Goal: Task Accomplishment & Management: Manage account settings

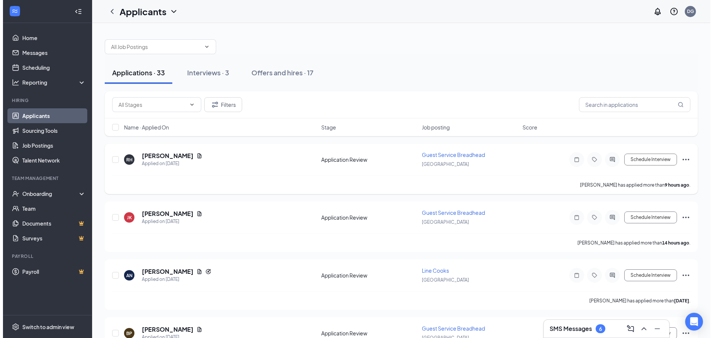
scroll to position [62, 0]
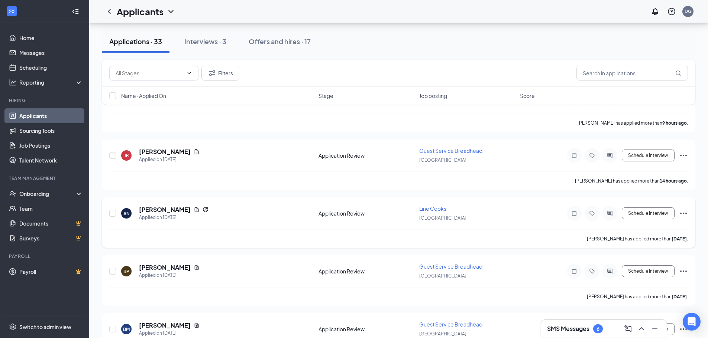
click at [412, 219] on div "AN [PERSON_NAME] Applied on [DATE] Application Review Line Cooks [GEOGRAPHIC_DA…" at bounding box center [398, 217] width 578 height 25
click at [195, 211] on icon "Document" at bounding box center [197, 209] width 4 height 5
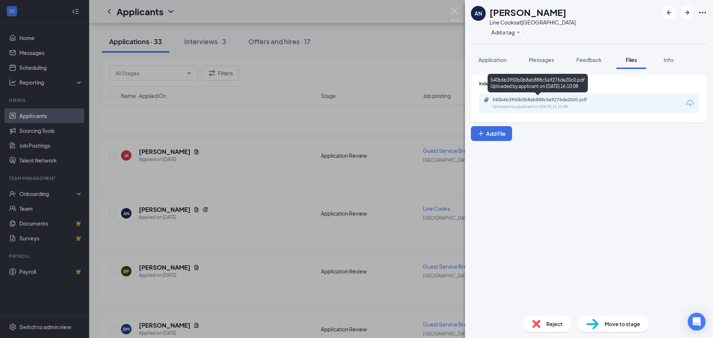
click at [565, 101] on div "540b6b3950b0b8ab888c5a9276de20c0.pdf" at bounding box center [545, 100] width 104 height 6
click at [503, 63] on div "Application" at bounding box center [492, 59] width 28 height 7
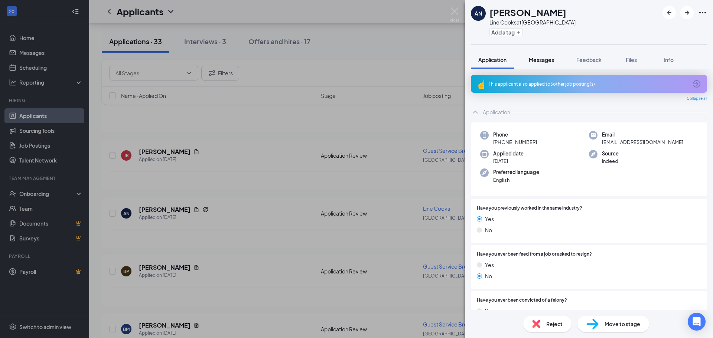
click at [549, 61] on span "Messages" at bounding box center [541, 59] width 25 height 7
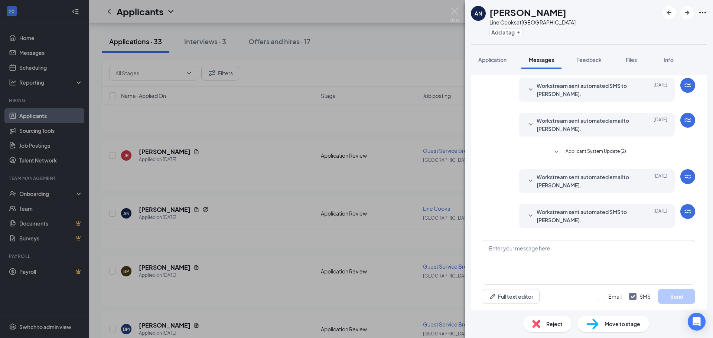
scroll to position [152, 0]
click at [555, 253] on textarea at bounding box center [589, 262] width 212 height 45
type textarea "h"
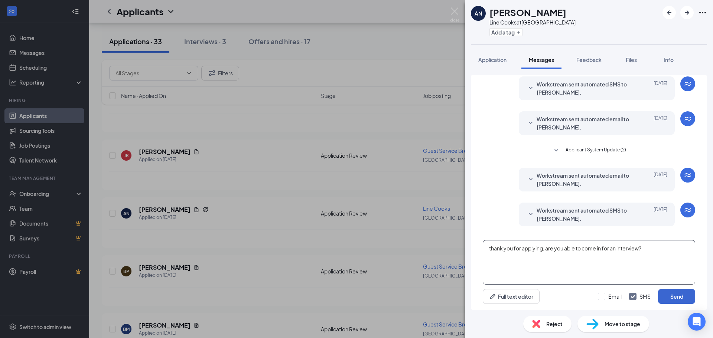
type textarea "thank you for applying, are you able to come in for an interview?"
click at [694, 296] on button "Send" at bounding box center [676, 296] width 37 height 15
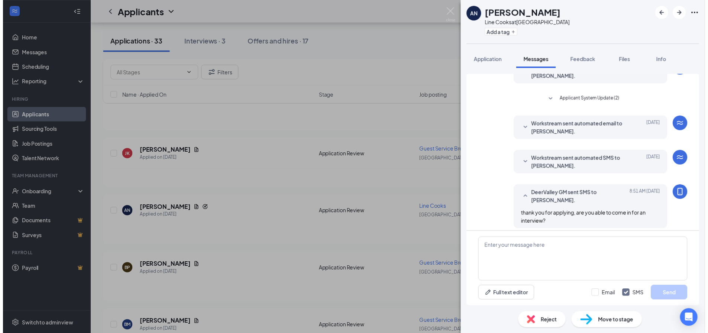
scroll to position [208, 0]
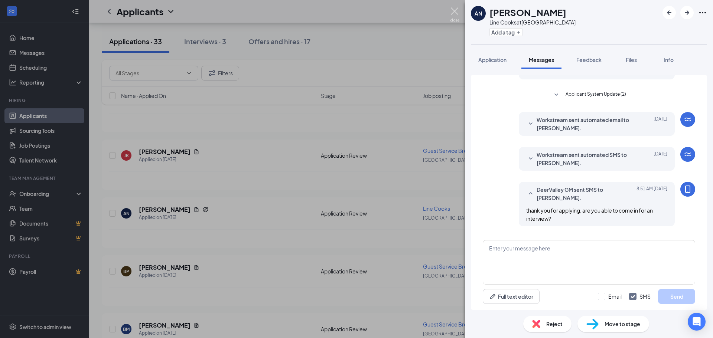
click at [457, 16] on img at bounding box center [454, 14] width 9 height 14
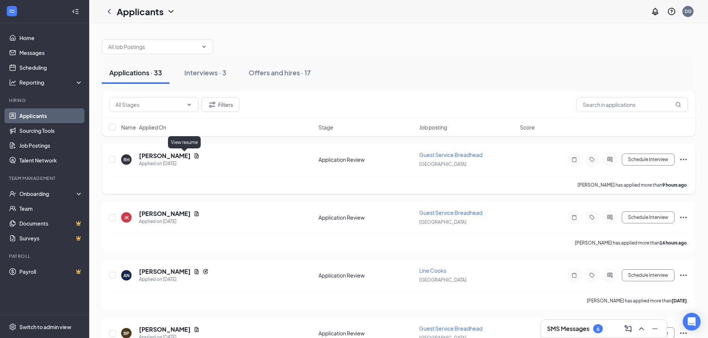
click at [194, 156] on icon "Document" at bounding box center [197, 156] width 6 height 6
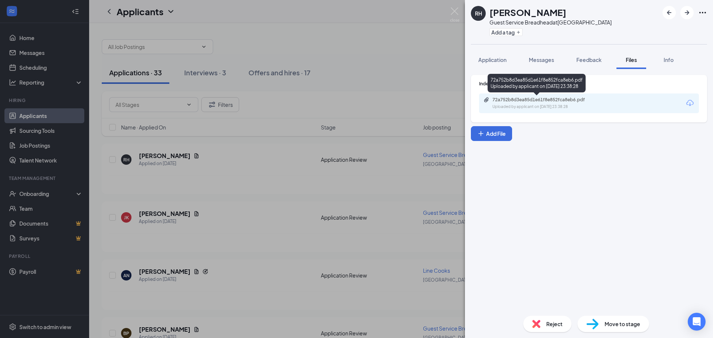
click at [538, 103] on div "72a752b8d3ea85d1e61f8e852fca8eb6.pdf" at bounding box center [545, 100] width 104 height 6
click at [496, 63] on div "Application" at bounding box center [492, 59] width 28 height 7
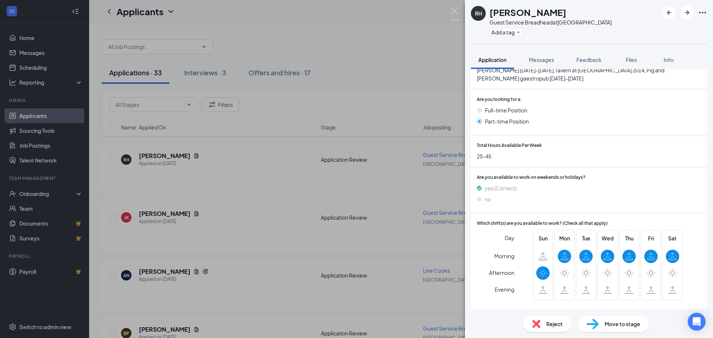
scroll to position [711, 0]
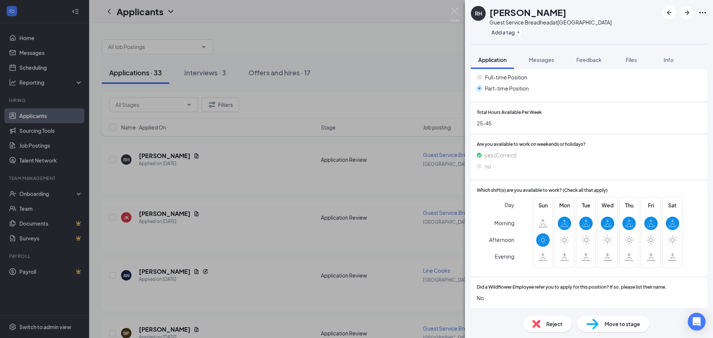
click at [548, 323] on span "Reject" at bounding box center [554, 324] width 16 height 8
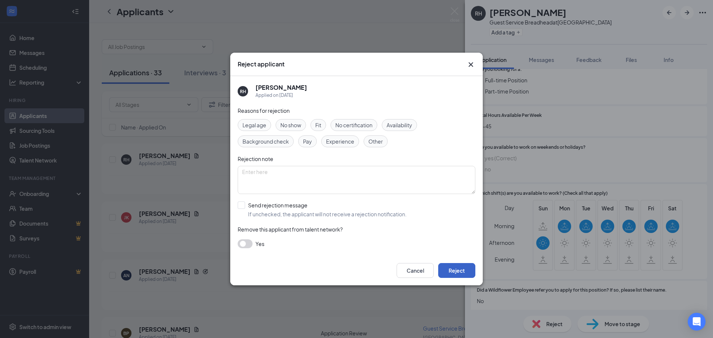
click at [451, 269] on button "Reject" at bounding box center [456, 270] width 37 height 15
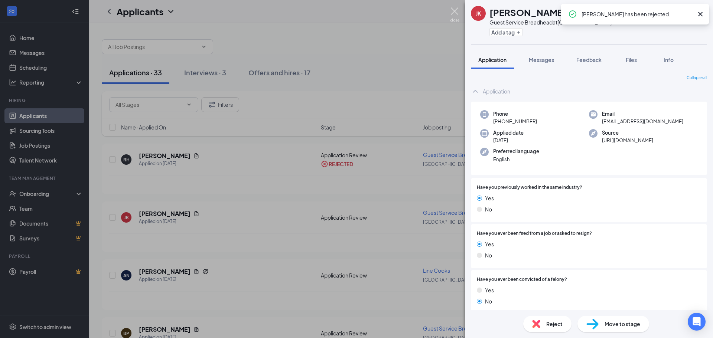
click at [452, 12] on img at bounding box center [454, 14] width 9 height 14
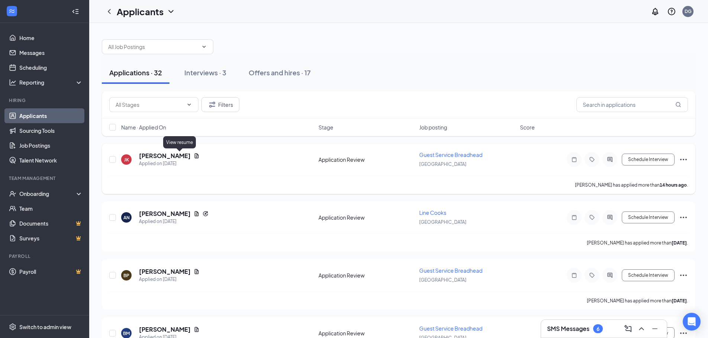
click at [194, 155] on icon "Document" at bounding box center [197, 156] width 6 height 6
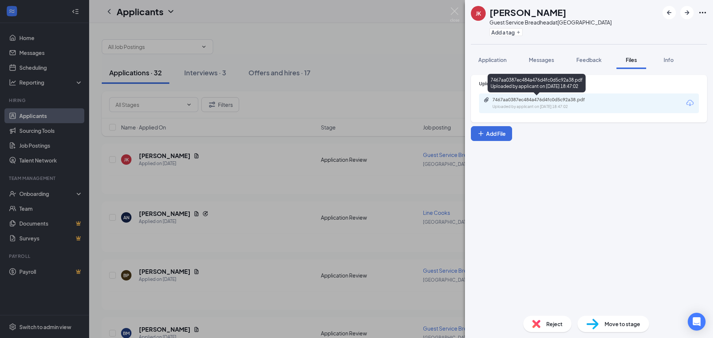
click at [560, 103] on div "7467aa0387ec484a476d4fc0d5c92a38.pdf Uploaded by applicant on [DATE] 18:47:02" at bounding box center [544, 103] width 120 height 13
click at [497, 63] on div "Application" at bounding box center [492, 59] width 28 height 7
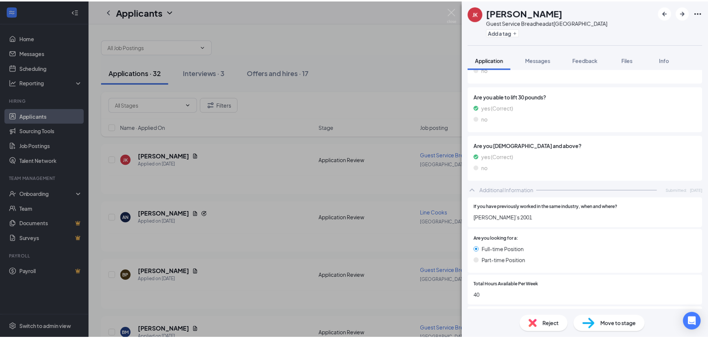
scroll to position [146, 0]
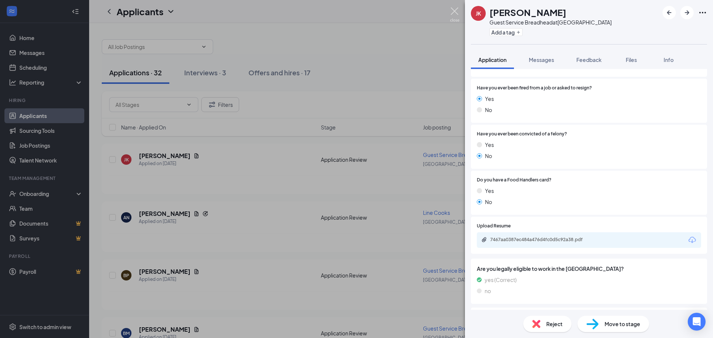
click at [458, 13] on img at bounding box center [454, 14] width 9 height 14
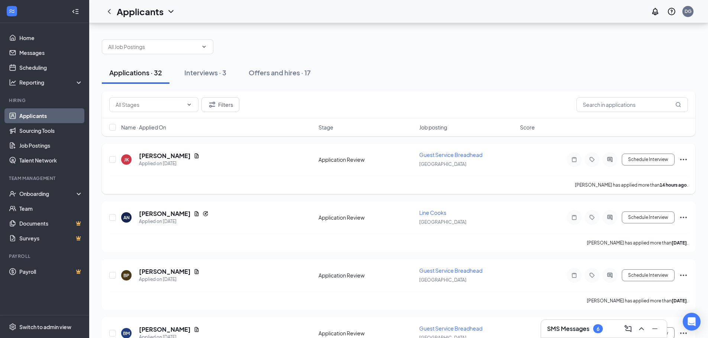
scroll to position [62, 0]
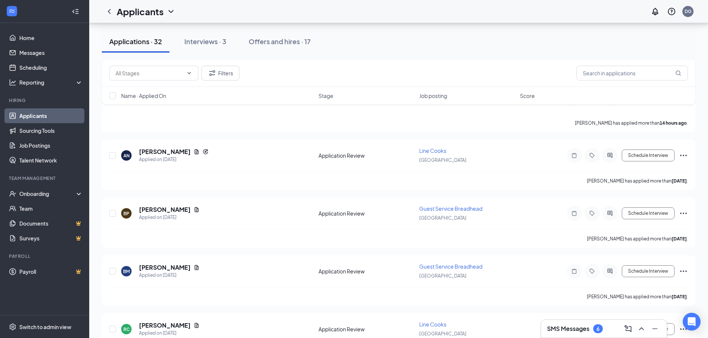
click at [571, 331] on h3 "SMS Messages" at bounding box center [568, 329] width 42 height 8
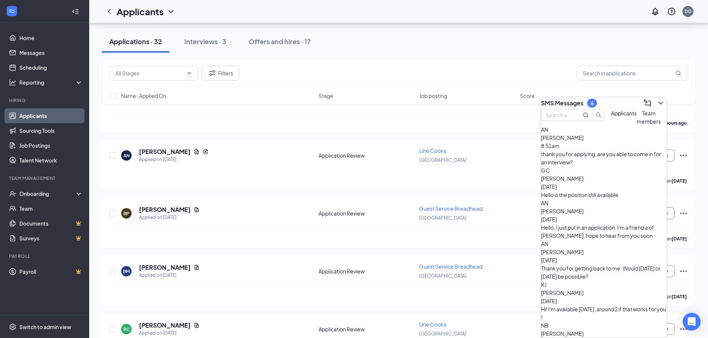
click at [608, 194] on div "Hello is the position still available" at bounding box center [604, 195] width 126 height 8
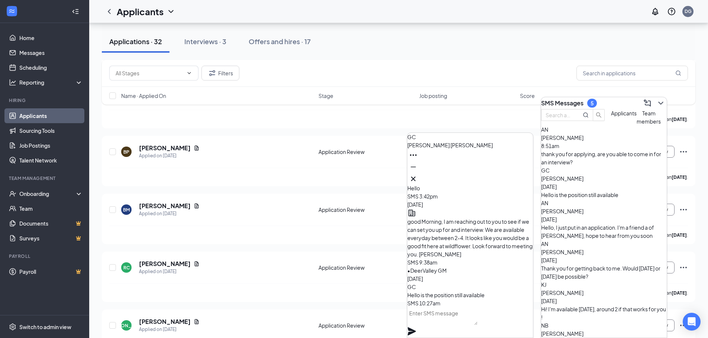
scroll to position [186, 0]
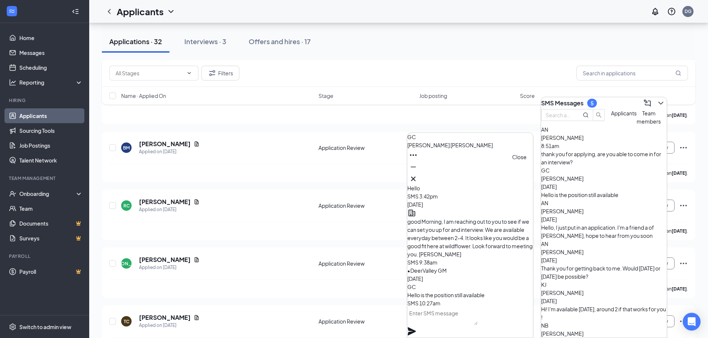
click at [419, 176] on button at bounding box center [413, 179] width 12 height 12
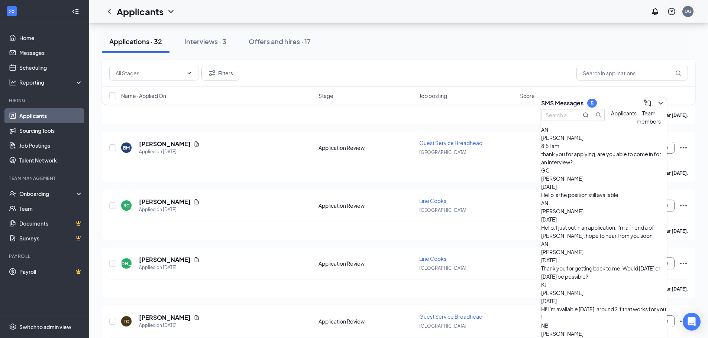
click at [589, 224] on div "Hello, I just put in an application. I'm a friend a of [PERSON_NAME], hope to h…" at bounding box center [604, 232] width 126 height 16
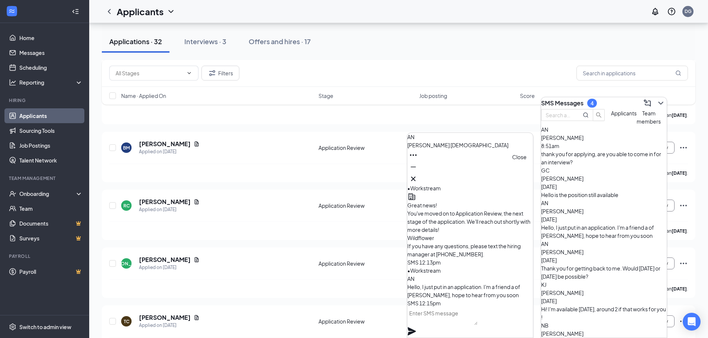
click at [417, 175] on icon "Cross" at bounding box center [413, 179] width 9 height 9
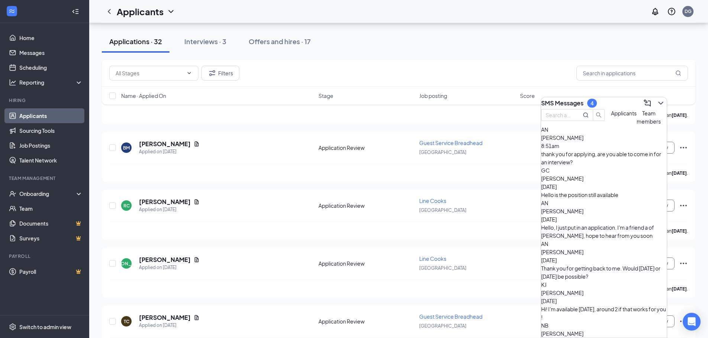
click at [582, 305] on div "Hi! I'm available [DATE], around 2 if that works for you !" at bounding box center [604, 313] width 126 height 16
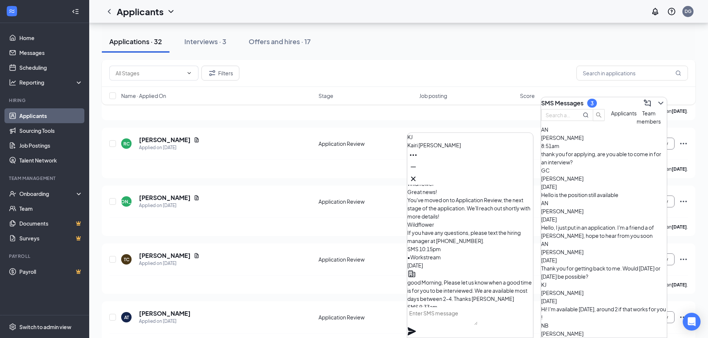
scroll to position [-62, 0]
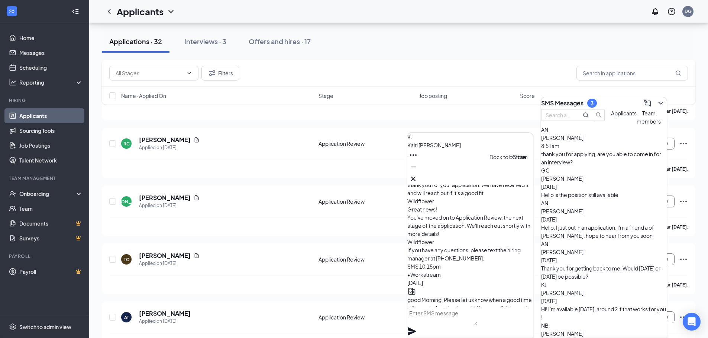
click at [417, 175] on icon "Cross" at bounding box center [413, 179] width 9 height 9
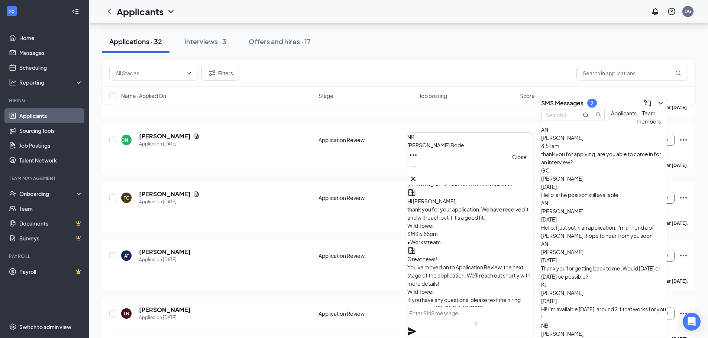
click at [417, 179] on icon "Cross" at bounding box center [413, 179] width 9 height 9
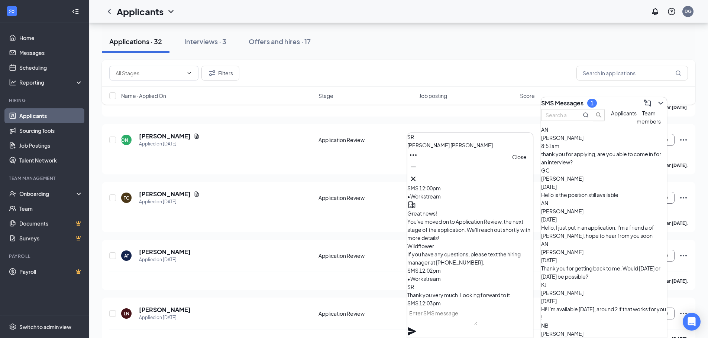
click at [417, 177] on icon "Cross" at bounding box center [413, 179] width 9 height 9
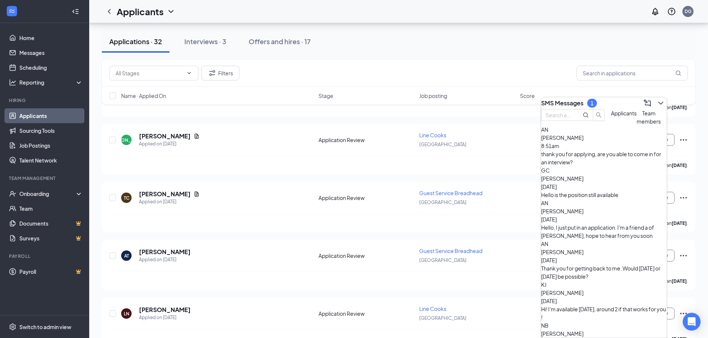
click at [609, 245] on div "AN [PERSON_NAME] [DATE] Thank you for getting back to me. Would [DATE] or [DATE…" at bounding box center [604, 260] width 126 height 41
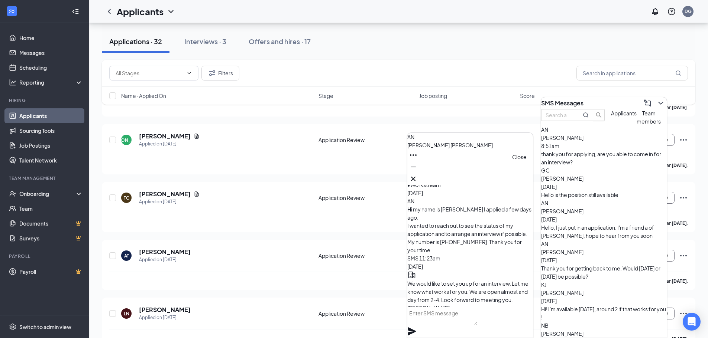
click at [417, 176] on icon "Cross" at bounding box center [413, 179] width 9 height 9
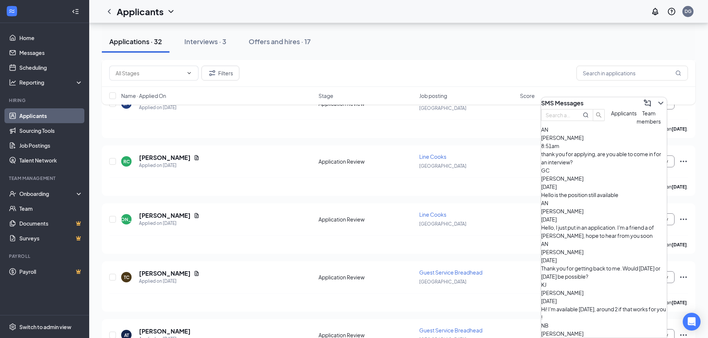
scroll to position [186, 0]
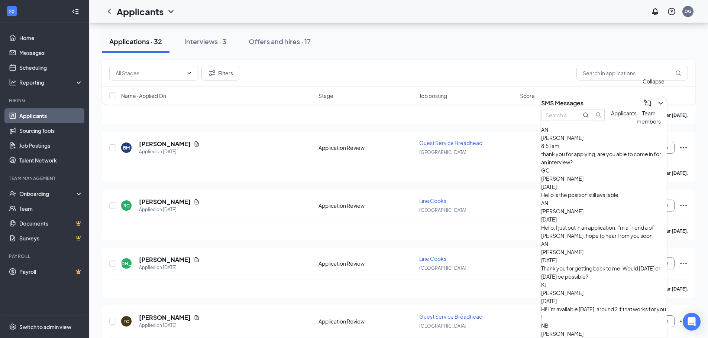
click at [656, 102] on icon "ChevronDown" at bounding box center [660, 103] width 9 height 9
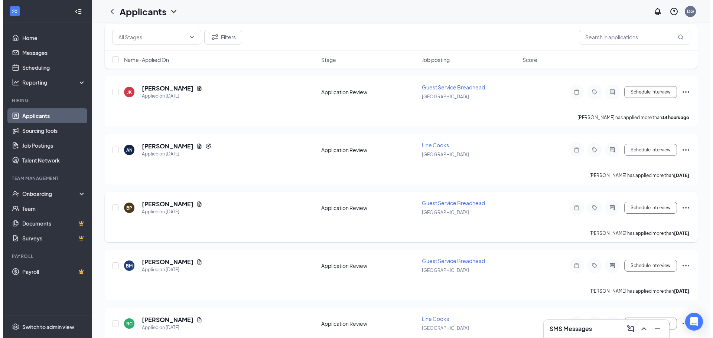
scroll to position [0, 0]
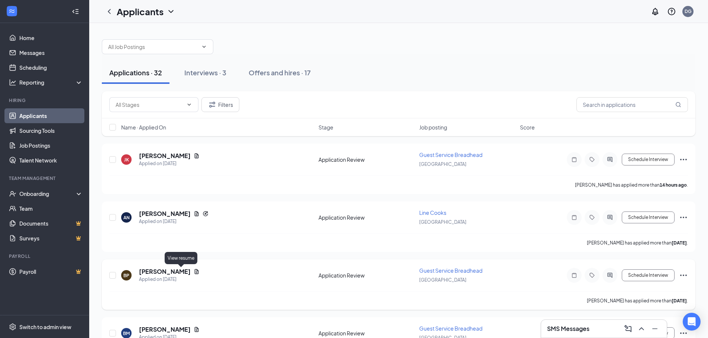
click at [195, 272] on icon "Document" at bounding box center [197, 271] width 4 height 5
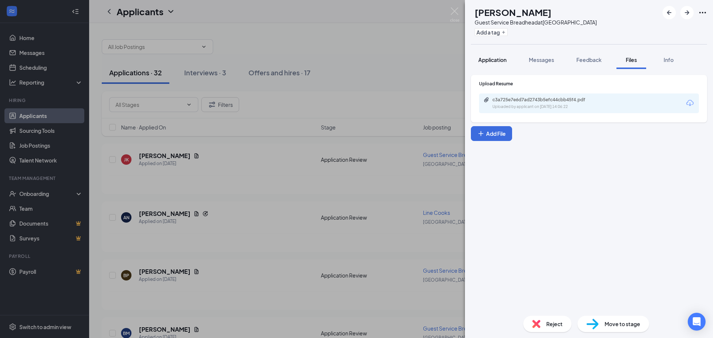
click at [497, 60] on span "Application" at bounding box center [492, 59] width 28 height 7
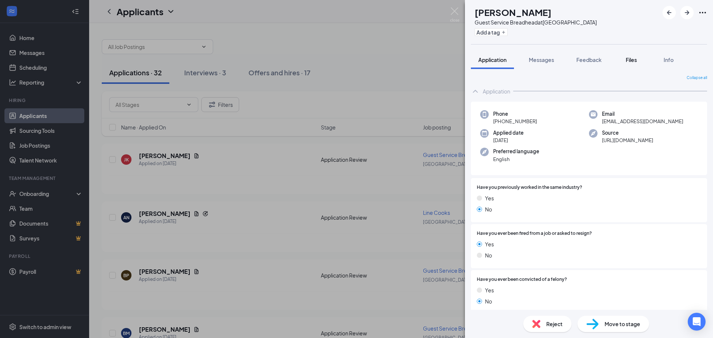
drag, startPoint x: 638, startPoint y: 61, endPoint x: 626, endPoint y: 69, distance: 14.6
click at [637, 61] on span "Files" at bounding box center [631, 59] width 11 height 7
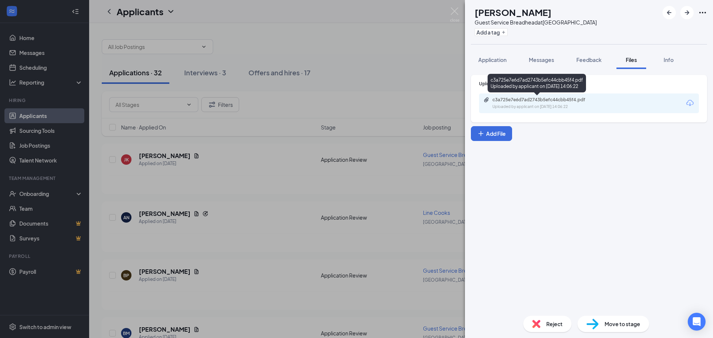
click at [562, 104] on div "Uploaded by applicant on [DATE] 14:06:22" at bounding box center [548, 107] width 111 height 6
click at [456, 15] on img at bounding box center [454, 14] width 9 height 14
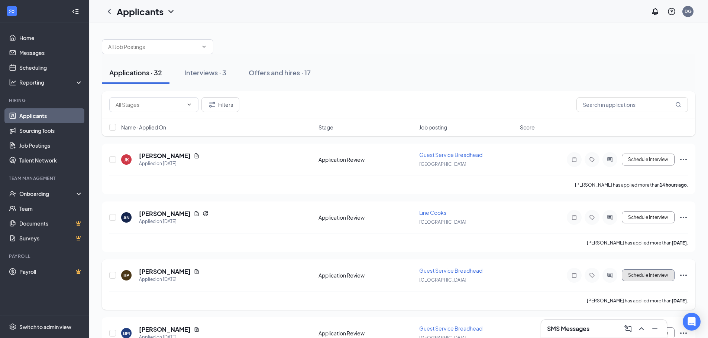
click at [648, 275] on button "Schedule Interview" at bounding box center [647, 276] width 53 height 12
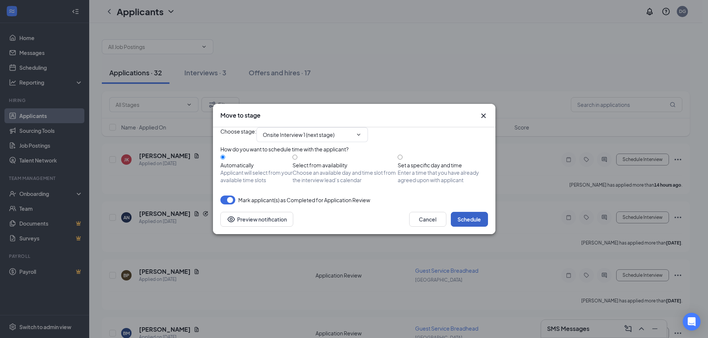
click at [466, 227] on button "Schedule" at bounding box center [469, 219] width 37 height 15
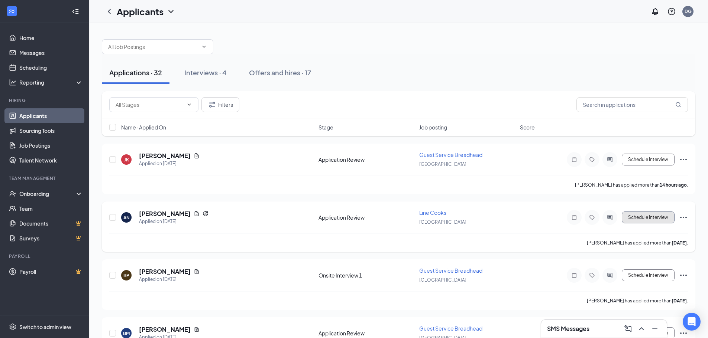
click at [660, 219] on button "Schedule Interview" at bounding box center [647, 218] width 53 height 12
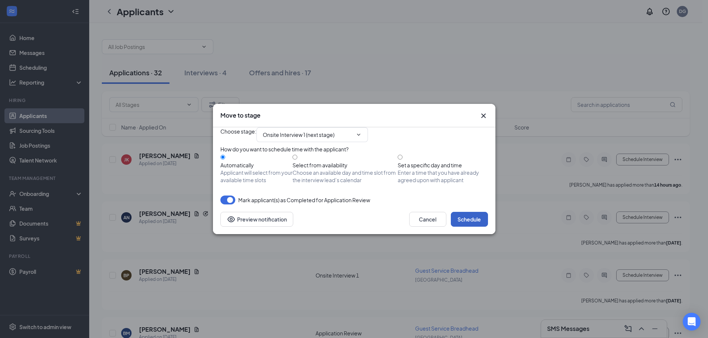
click at [472, 227] on button "Schedule" at bounding box center [469, 219] width 37 height 15
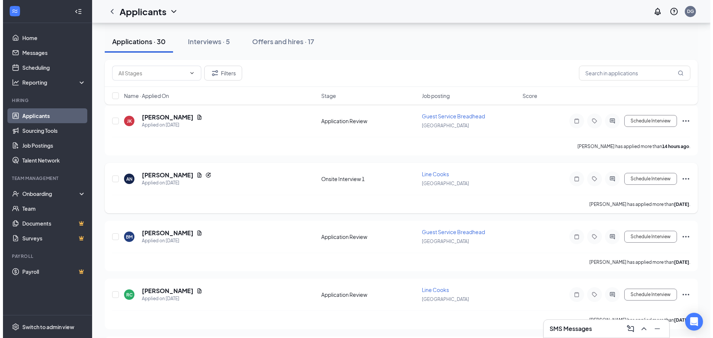
scroll to position [62, 0]
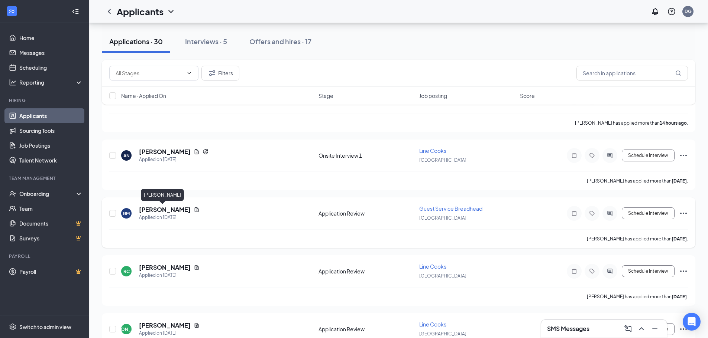
click at [156, 212] on h5 "[PERSON_NAME]" at bounding box center [165, 210] width 52 height 8
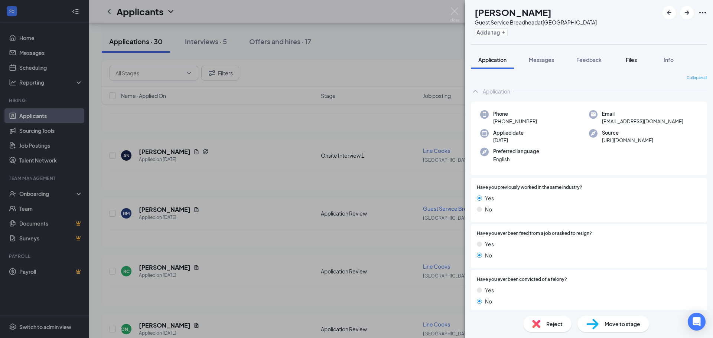
click at [637, 62] on span "Files" at bounding box center [631, 59] width 11 height 7
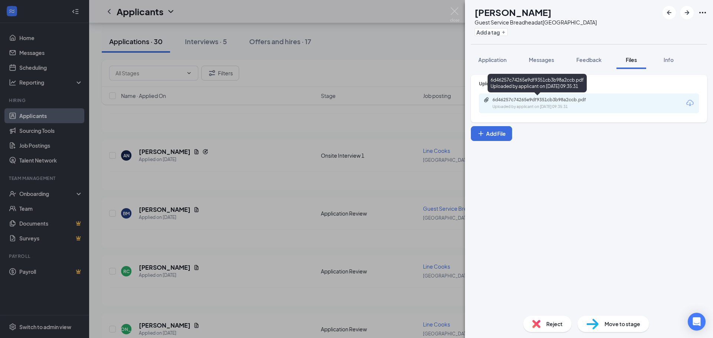
click at [548, 102] on div "6d46257c74265e9df9351cb3b98a2ccb.pdf" at bounding box center [545, 100] width 104 height 6
click at [455, 13] on img at bounding box center [454, 14] width 9 height 14
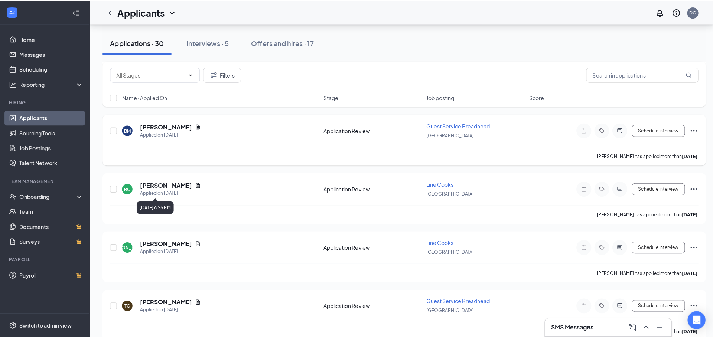
scroll to position [62, 0]
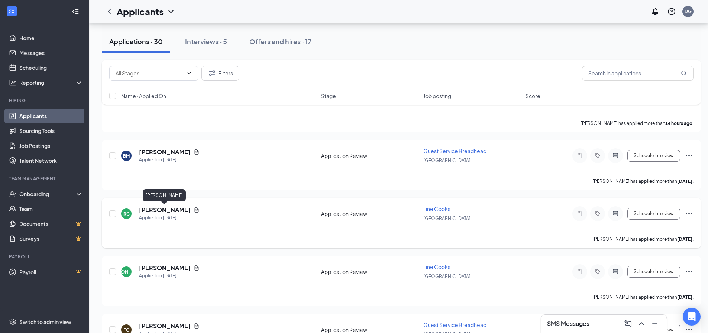
click at [170, 209] on h5 "[PERSON_NAME]" at bounding box center [165, 210] width 52 height 8
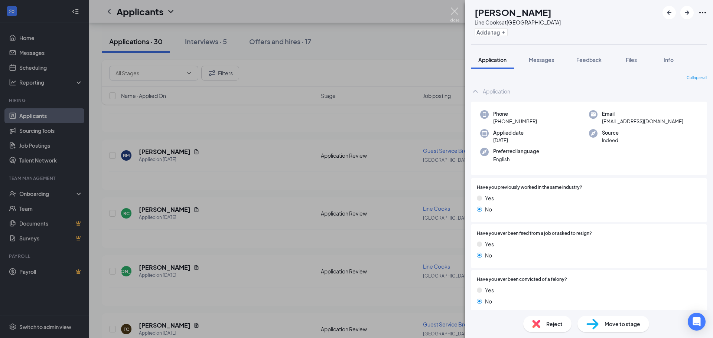
click at [455, 14] on img at bounding box center [454, 14] width 9 height 14
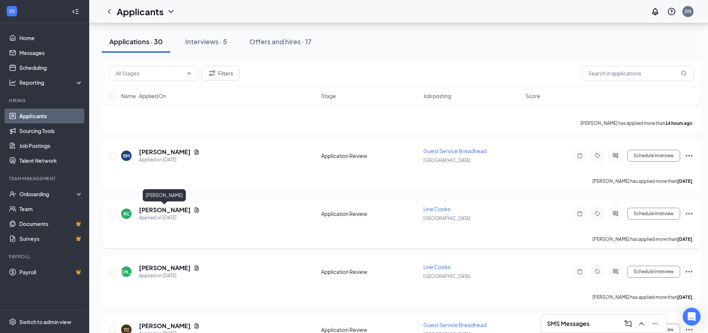
click at [179, 208] on h5 "[PERSON_NAME]" at bounding box center [165, 210] width 52 height 8
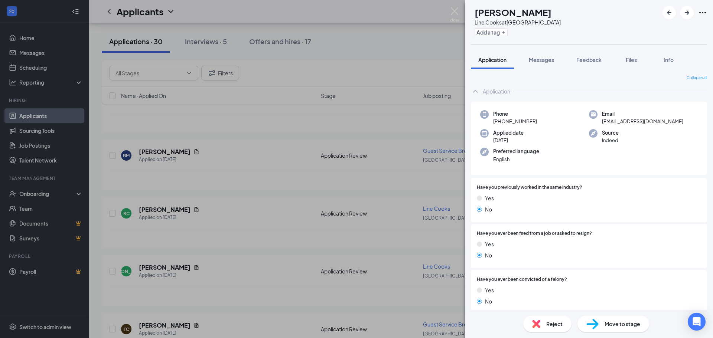
click at [548, 327] on span "Reject" at bounding box center [554, 324] width 16 height 8
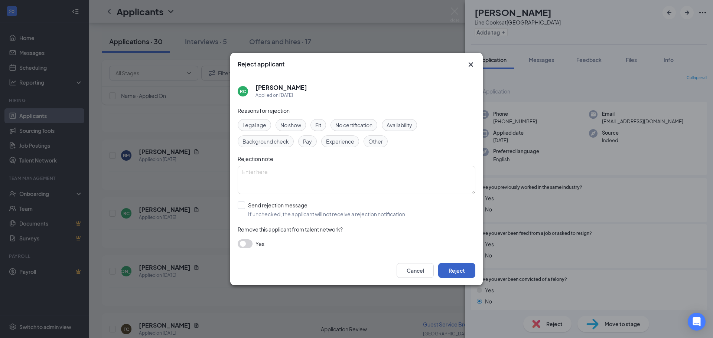
click at [452, 270] on button "Reject" at bounding box center [456, 270] width 37 height 15
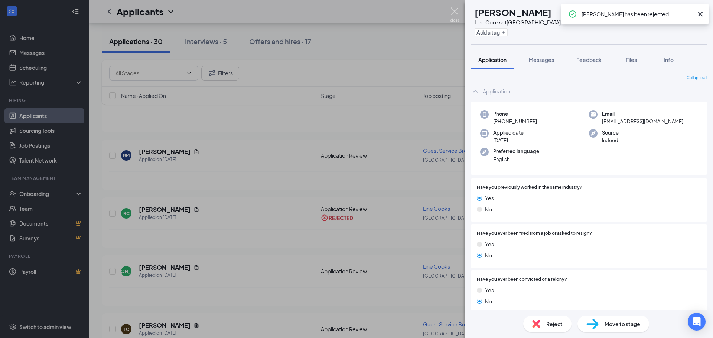
click at [453, 13] on img at bounding box center [454, 14] width 9 height 14
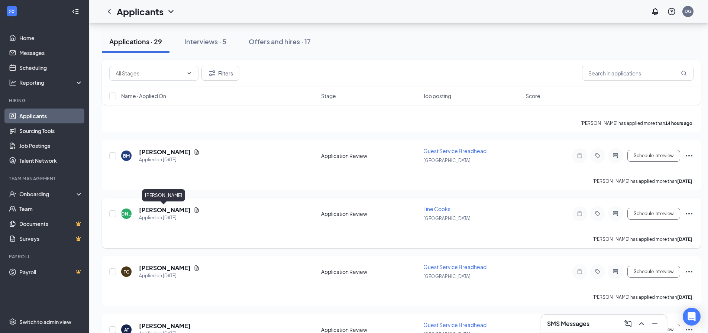
click at [168, 211] on h5 "[PERSON_NAME]" at bounding box center [165, 210] width 52 height 8
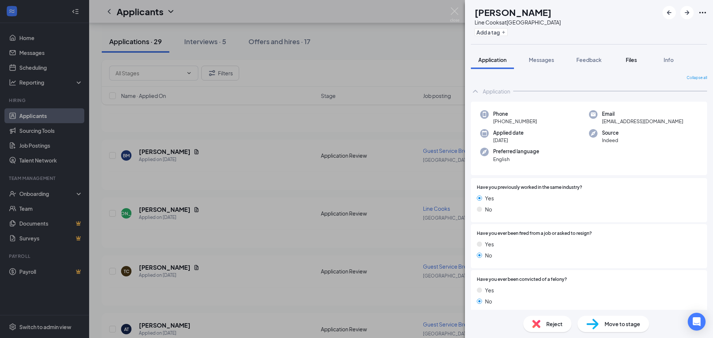
click at [641, 58] on button "Files" at bounding box center [632, 60] width 30 height 19
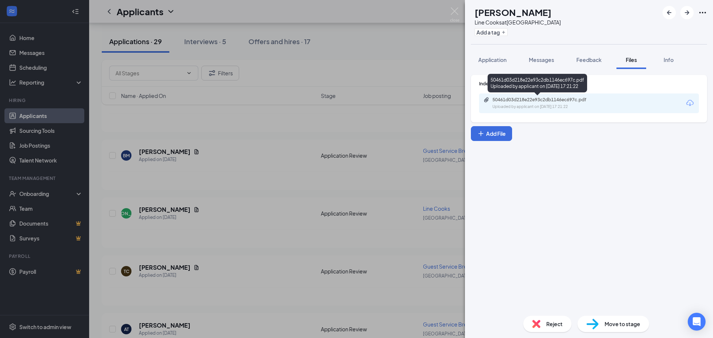
click at [540, 102] on div "50461d03d218e22e93c2db1146ec697c.pdf" at bounding box center [545, 100] width 104 height 6
click at [456, 11] on img at bounding box center [454, 14] width 9 height 14
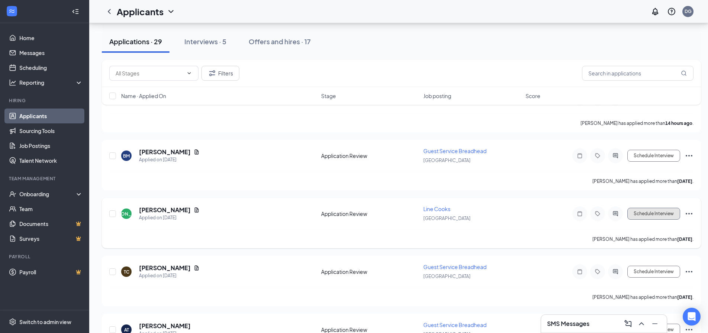
click at [644, 214] on button "Schedule Interview" at bounding box center [653, 214] width 53 height 12
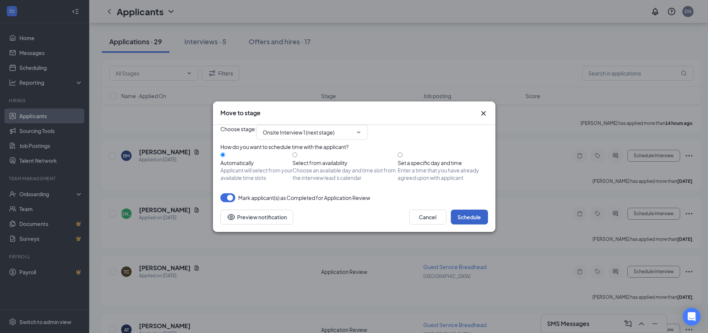
click at [474, 224] on button "Schedule" at bounding box center [469, 216] width 37 height 15
